Goal: Information Seeking & Learning: Learn about a topic

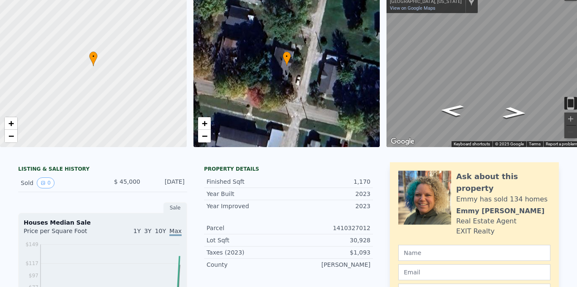
scroll to position [3, 0]
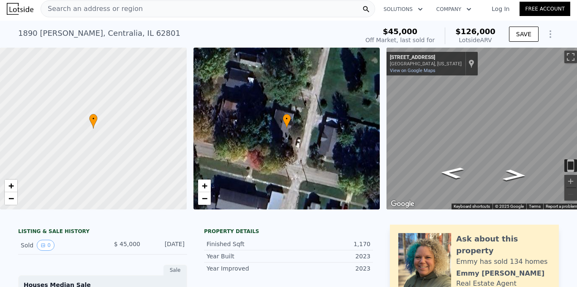
click at [547, 36] on icon "Show Options" at bounding box center [550, 34] width 10 height 10
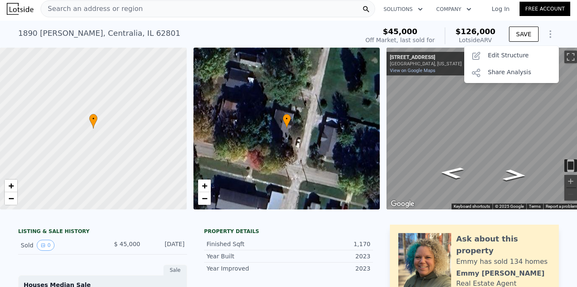
click at [548, 36] on icon "Show Options" at bounding box center [550, 34] width 10 height 10
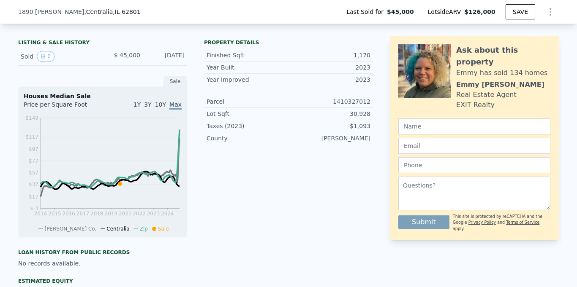
scroll to position [191, 0]
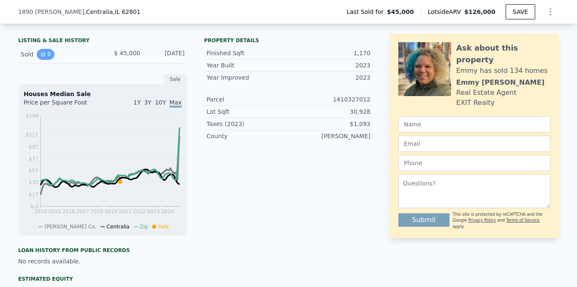
click at [46, 54] on button "0" at bounding box center [46, 54] width 18 height 11
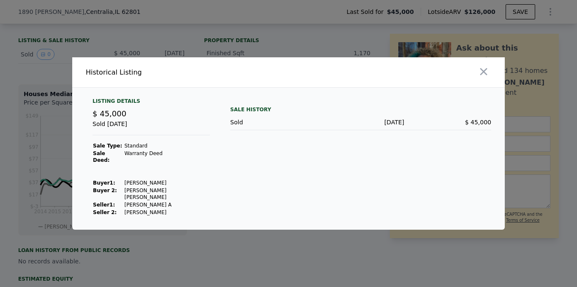
click at [46, 64] on div at bounding box center [288, 143] width 577 height 287
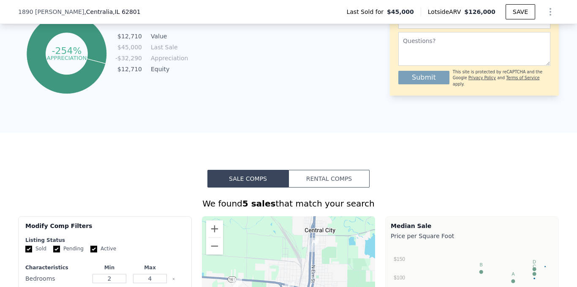
scroll to position [473, 0]
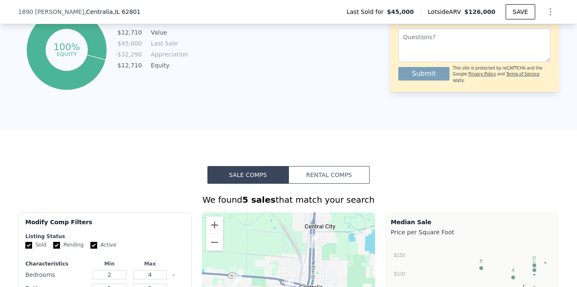
click at [327, 181] on button "Rental Comps" at bounding box center [328, 175] width 81 height 18
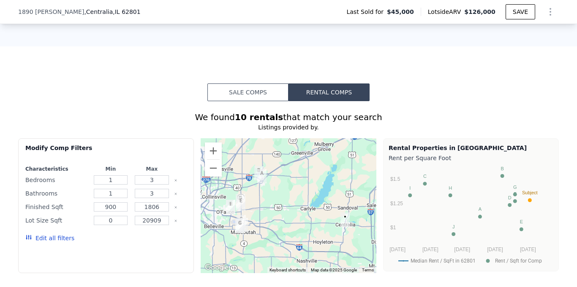
scroll to position [557, 0]
click at [261, 89] on button "Sale Comps" at bounding box center [247, 92] width 81 height 18
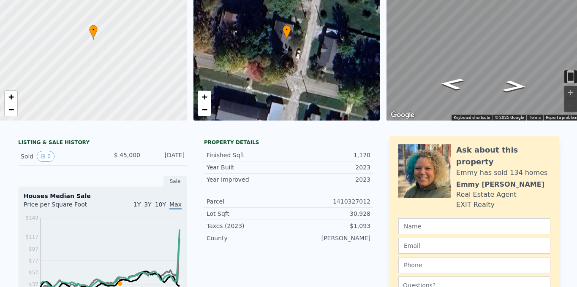
scroll to position [0, 0]
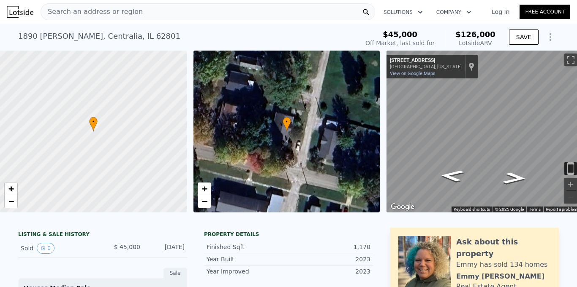
click at [63, 12] on span "Search an address or region" at bounding box center [92, 12] width 102 height 10
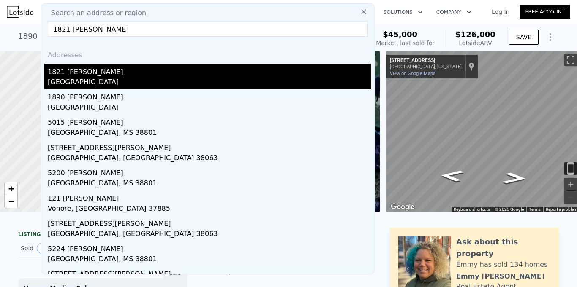
type input "1821 [PERSON_NAME]"
click at [87, 70] on div "1821 [PERSON_NAME]" at bounding box center [209, 71] width 323 height 14
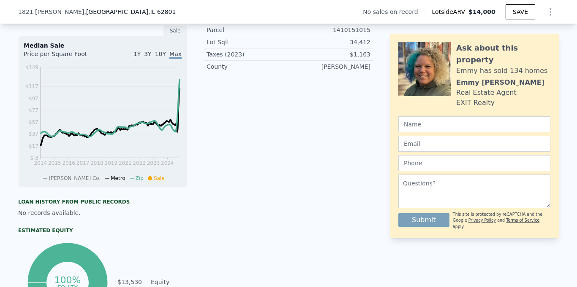
scroll to position [238, 0]
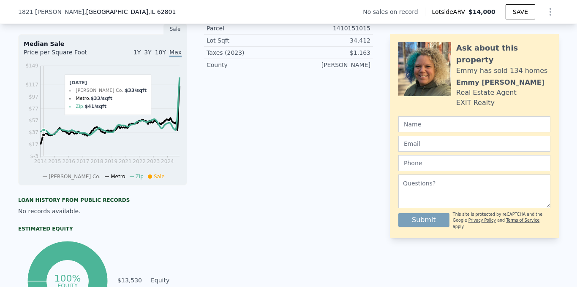
click at [44, 136] on circle at bounding box center [43, 134] width 3 height 3
click at [41, 144] on icon at bounding box center [110, 115] width 139 height 58
click at [40, 147] on icon "2014 2015 2016 2017 2018 2019 2021 2022 2023 2024 $-3 $17 $37 $57 $77 $97 $117 …" at bounding box center [103, 121] width 158 height 119
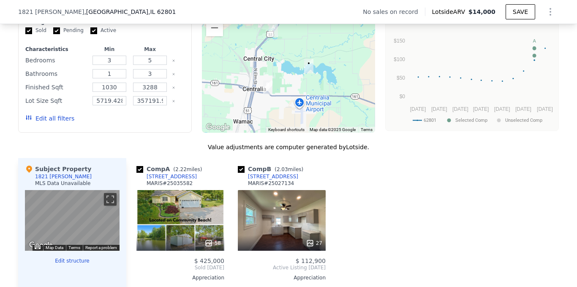
scroll to position [686, 0]
